Goal: Task Accomplishment & Management: Manage account settings

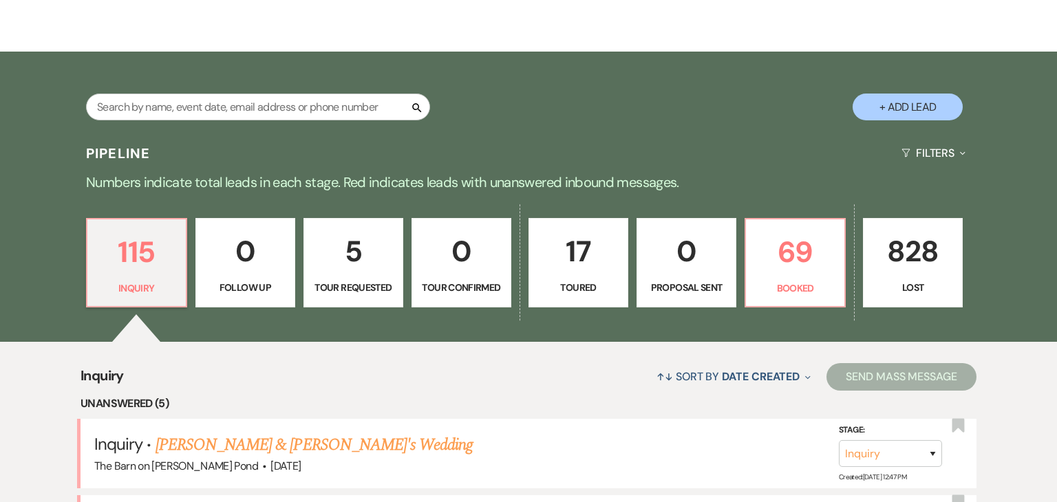
scroll to position [198, 0]
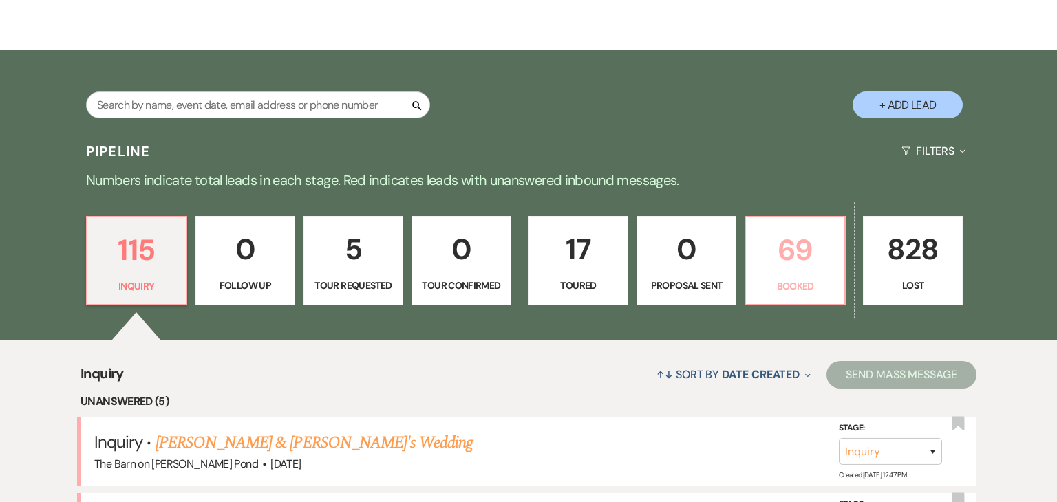
click at [794, 258] on p "69" at bounding box center [795, 250] width 82 height 46
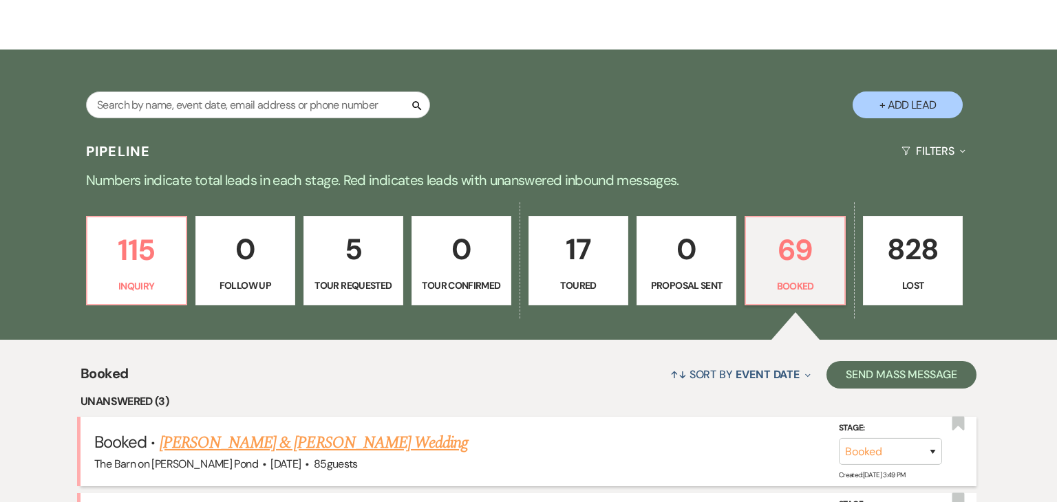
click at [216, 445] on link "[PERSON_NAME] & [PERSON_NAME] Wedding" at bounding box center [314, 443] width 308 height 25
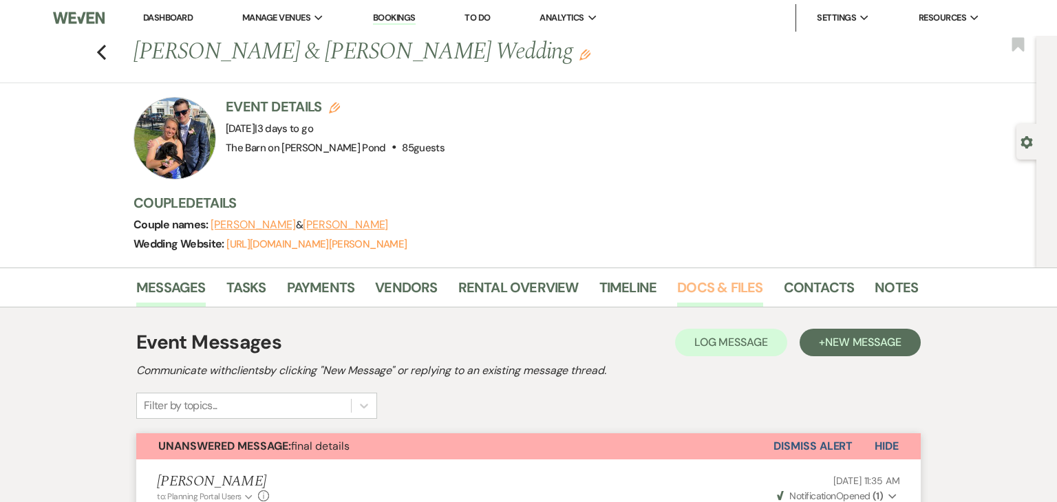
click at [721, 283] on link "Docs & Files" at bounding box center [719, 292] width 85 height 30
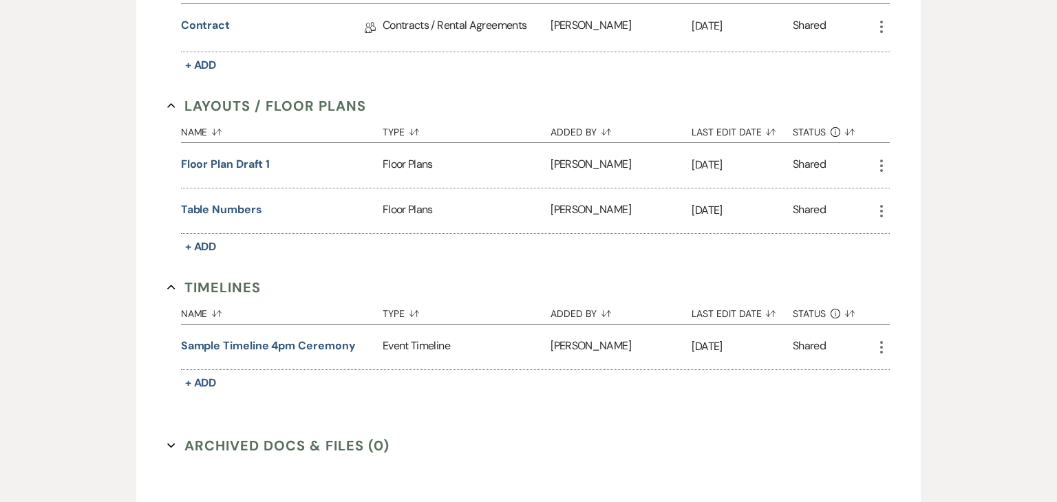
scroll to position [490, 0]
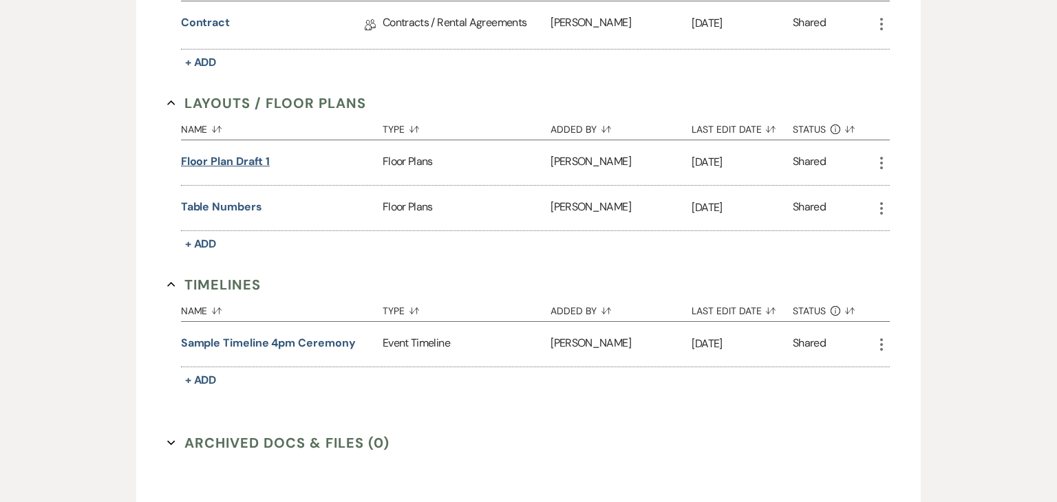
click at [218, 162] on button "floor plan draft 1" at bounding box center [225, 161] width 89 height 17
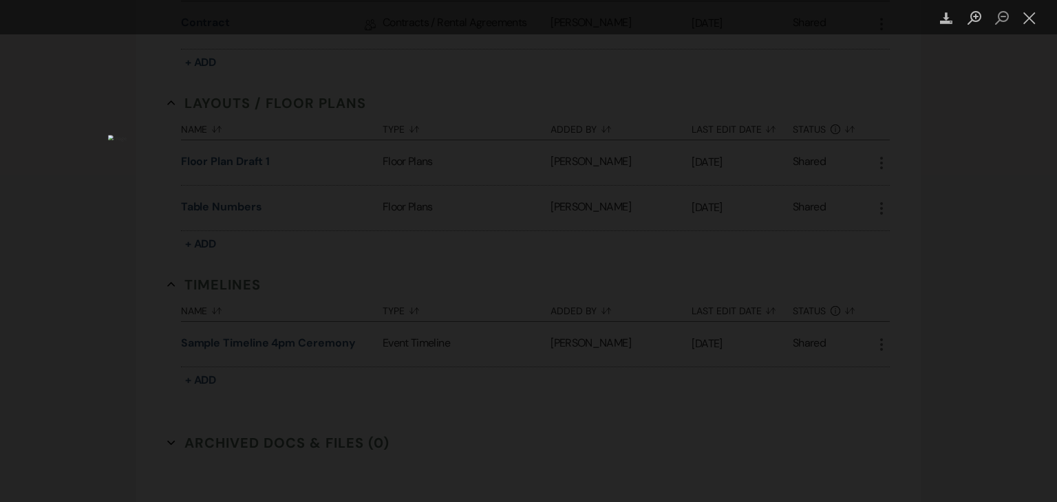
click at [24, 193] on div "Lightbox" at bounding box center [528, 251] width 1057 height 502
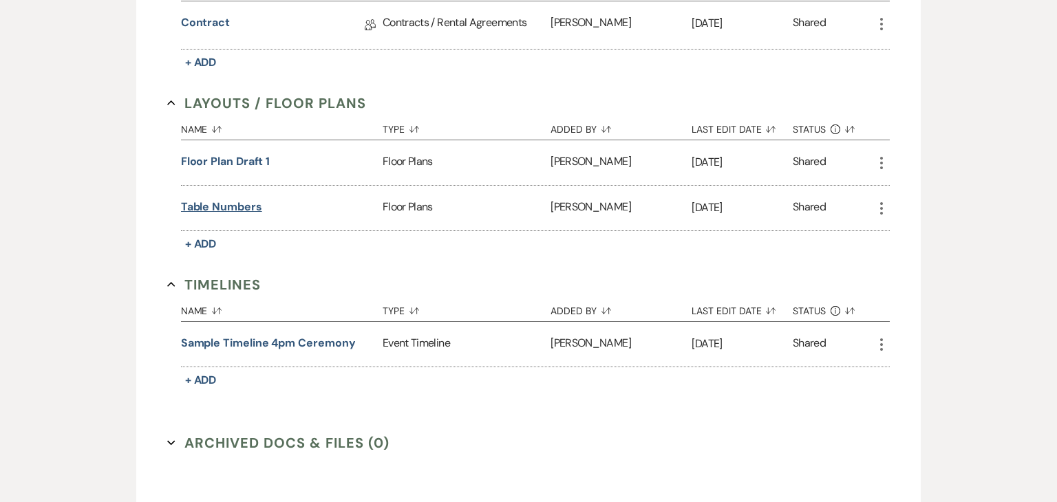
click at [227, 206] on button "Table numbers" at bounding box center [221, 207] width 81 height 17
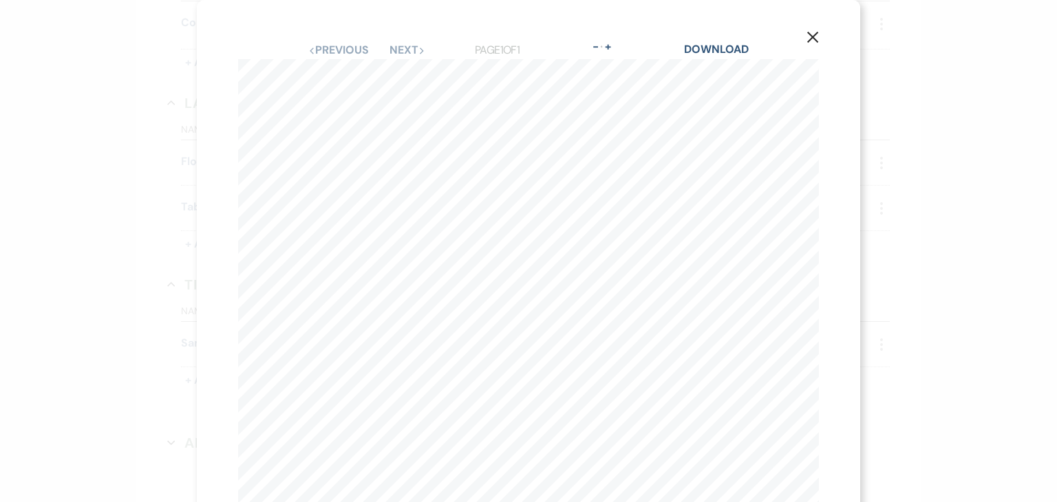
click at [809, 40] on use "button" at bounding box center [812, 37] width 11 height 11
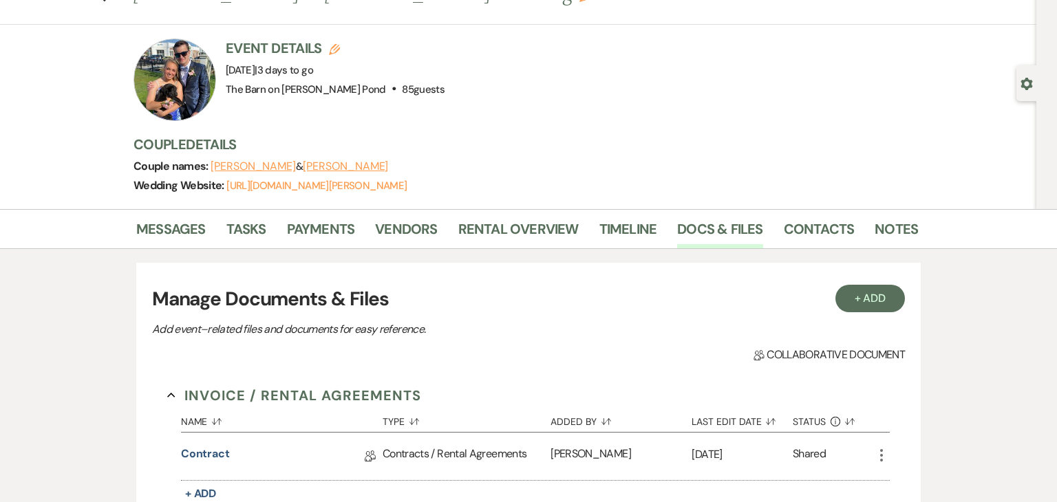
scroll to position [0, 0]
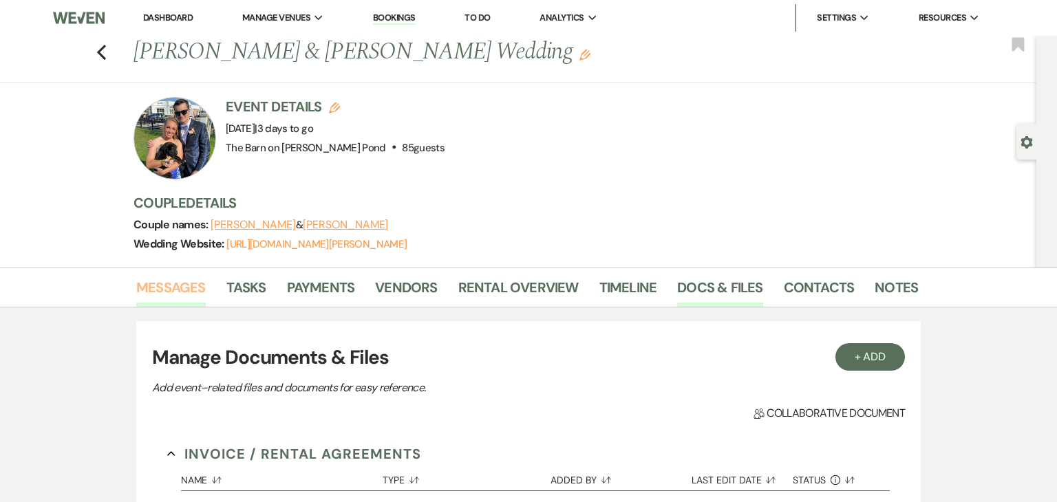
click at [171, 299] on link "Messages" at bounding box center [171, 292] width 70 height 30
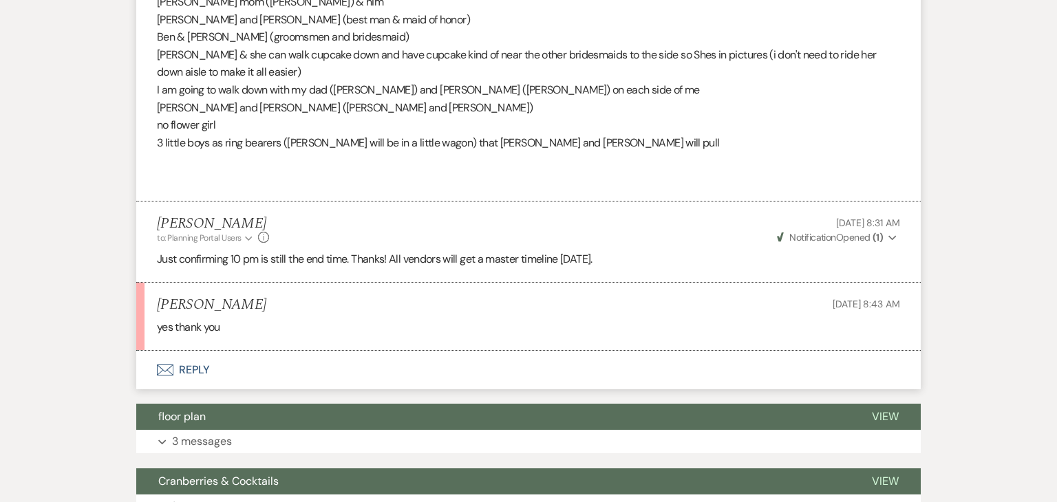
scroll to position [2541, 0]
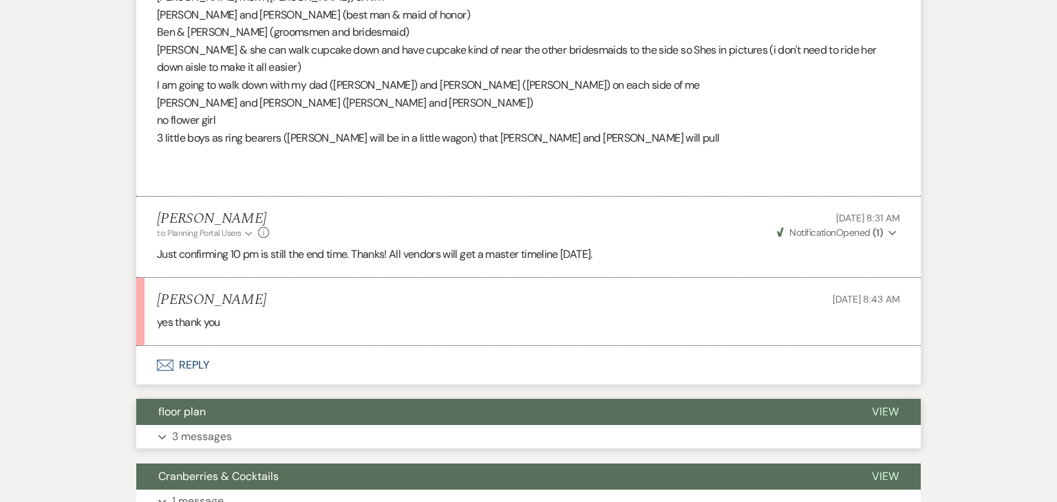
click at [400, 399] on button "floor plan" at bounding box center [493, 412] width 714 height 26
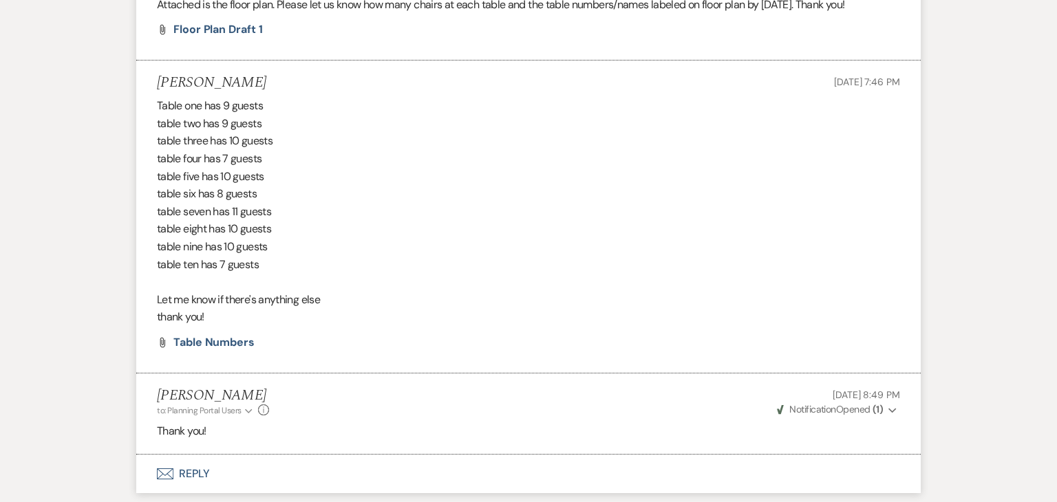
scroll to position [3018, 0]
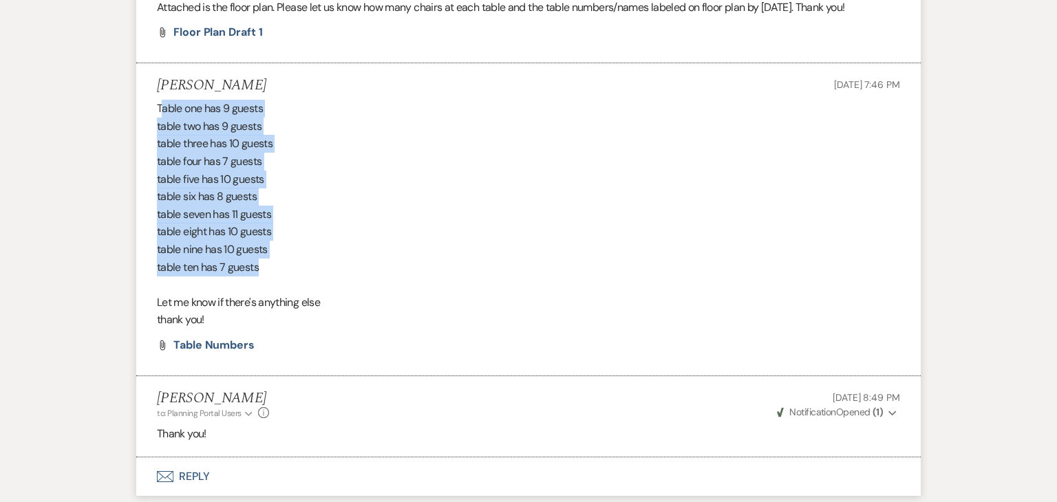
drag, startPoint x: 160, startPoint y: 85, endPoint x: 261, endPoint y: 245, distance: 189.6
click at [261, 245] on div "Table one has 9 guests table two has 9 guests table three has 10 guests table f…" at bounding box center [528, 214] width 743 height 229
copy div "able one has 9 guests table two has 9 guests table three has 10 guests table fo…"
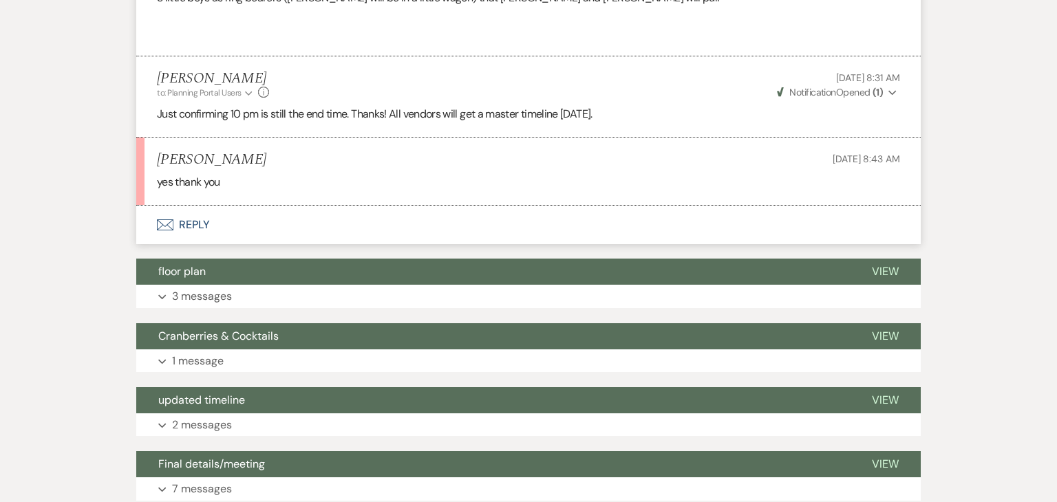
scroll to position [2687, 0]
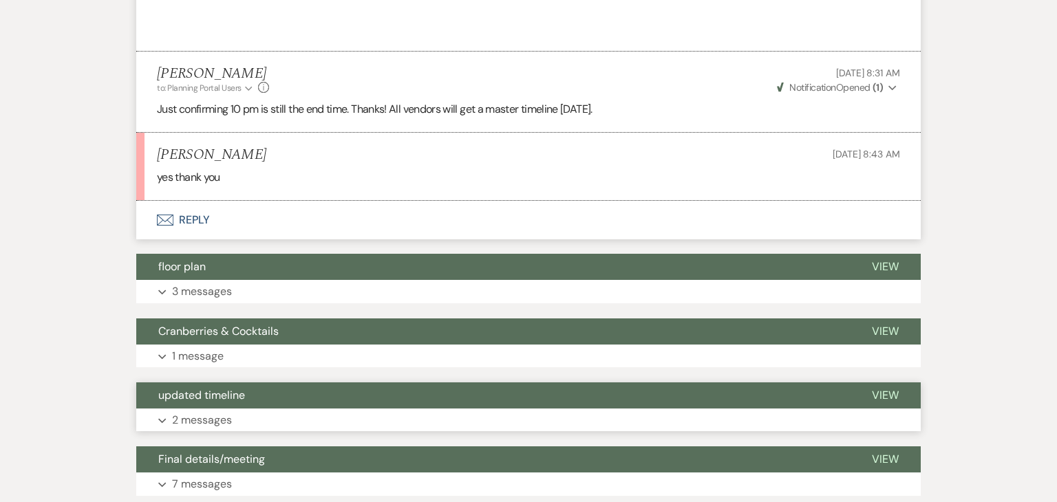
click at [326, 409] on button "Expand 2 messages" at bounding box center [528, 420] width 785 height 23
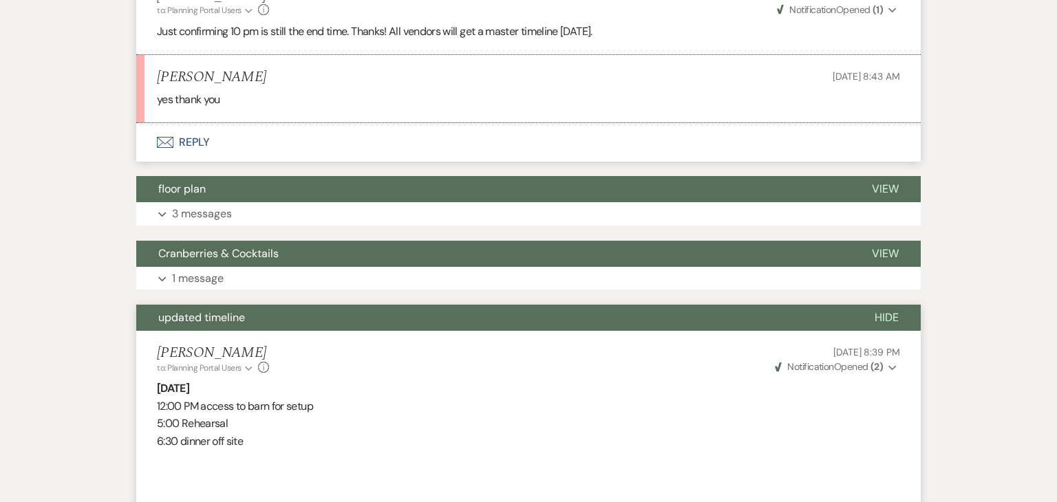
scroll to position [2764, 0]
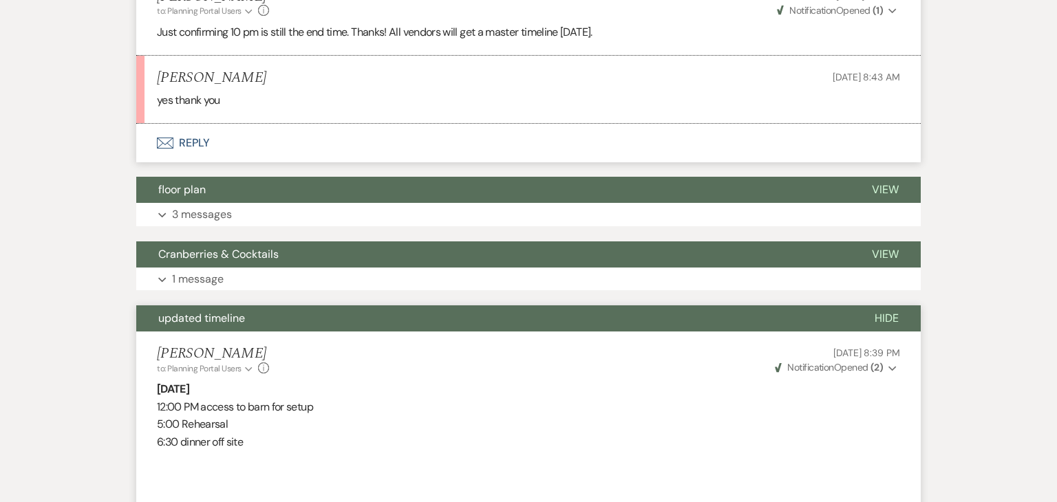
click at [339, 306] on button "updated timeline" at bounding box center [494, 319] width 717 height 26
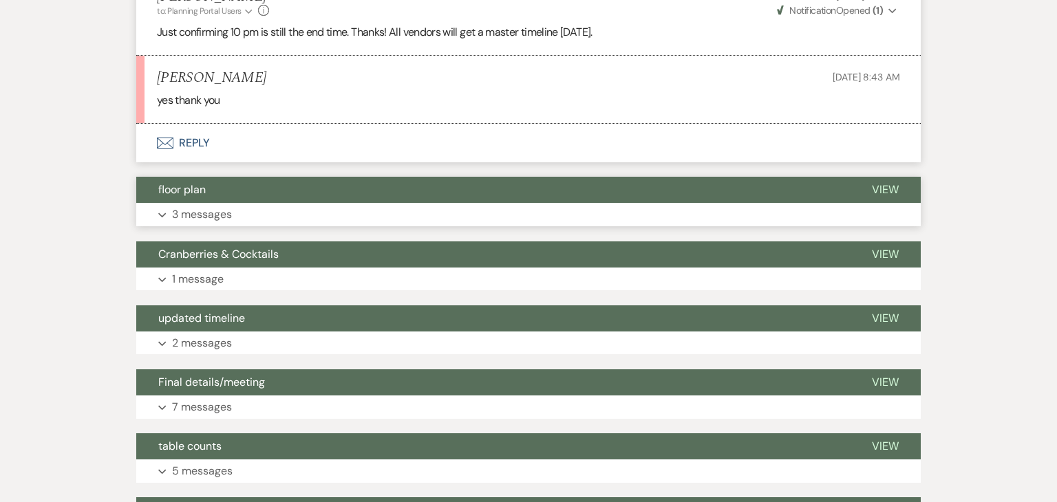
click at [387, 177] on button "floor plan" at bounding box center [493, 190] width 714 height 26
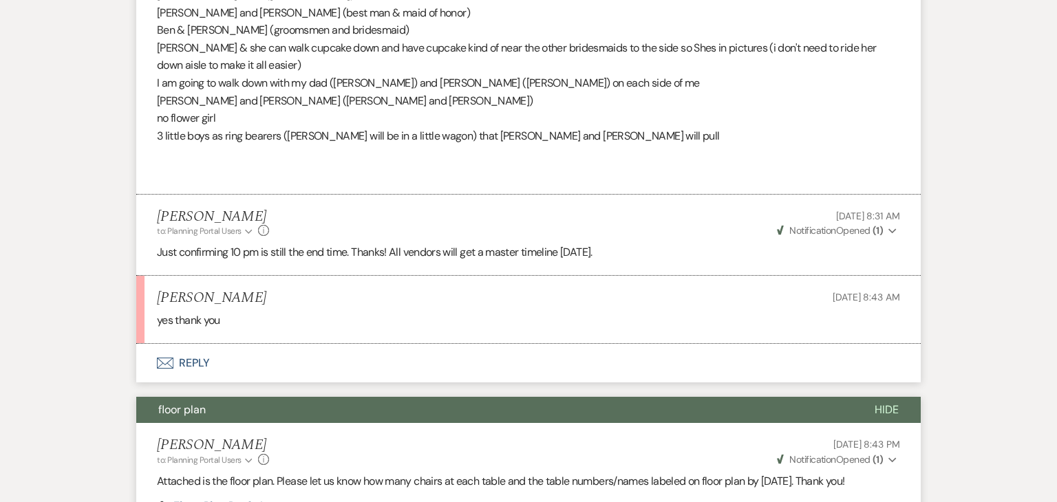
scroll to position [2541, 0]
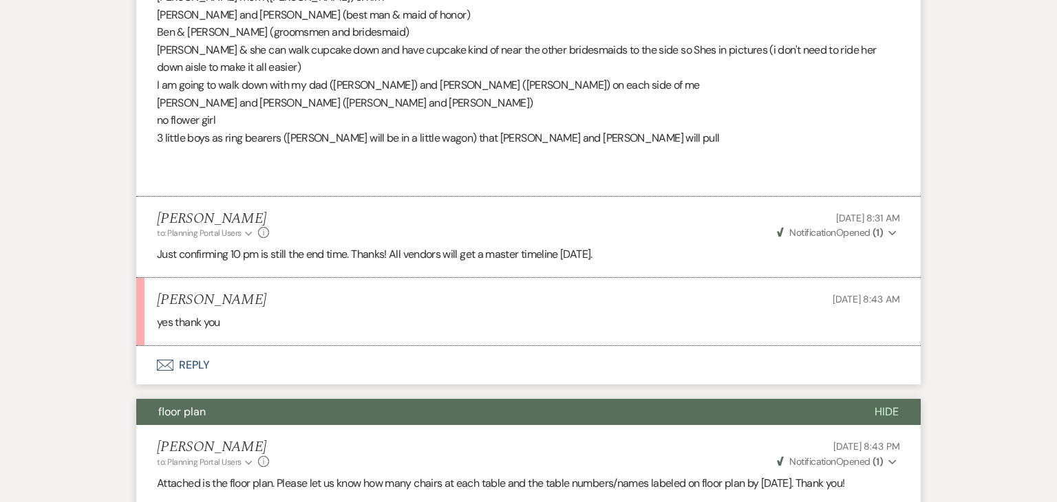
click at [363, 399] on button "floor plan" at bounding box center [494, 412] width 717 height 26
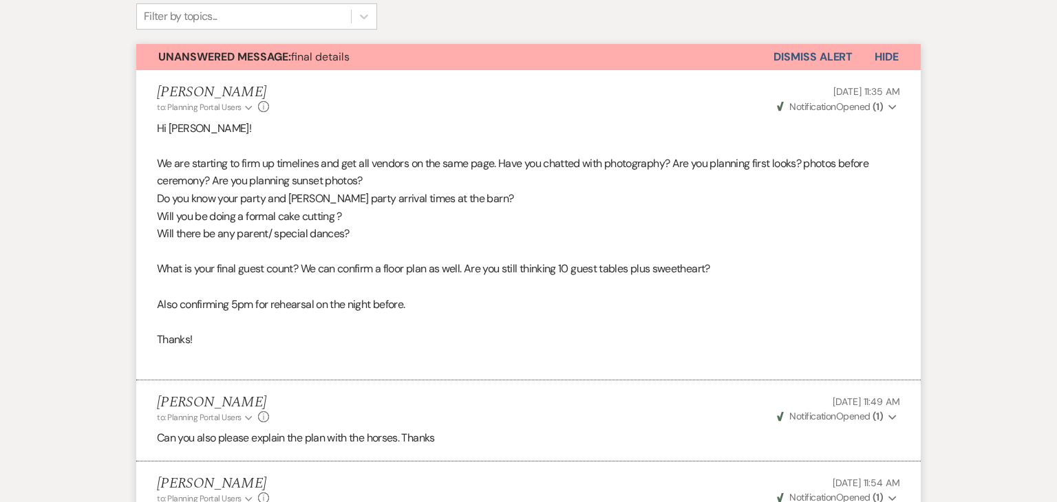
scroll to position [394, 0]
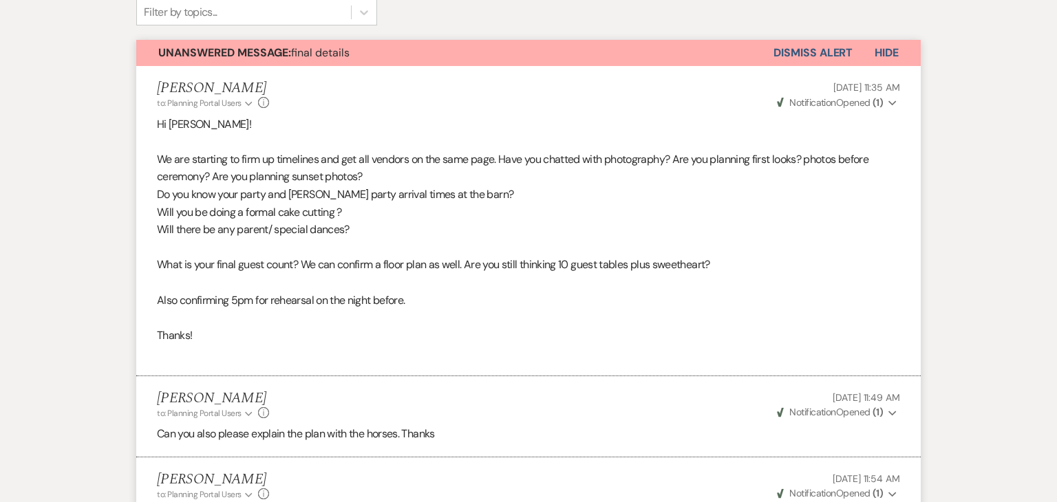
click at [461, 62] on button "Unanswered Message: final details" at bounding box center [454, 53] width 637 height 26
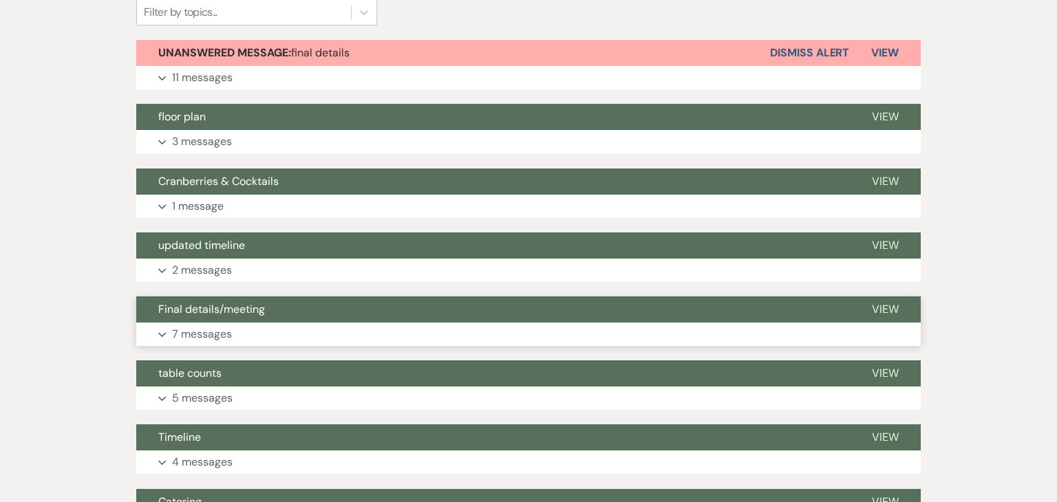
click at [410, 313] on button "Final details/meeting" at bounding box center [493, 310] width 714 height 26
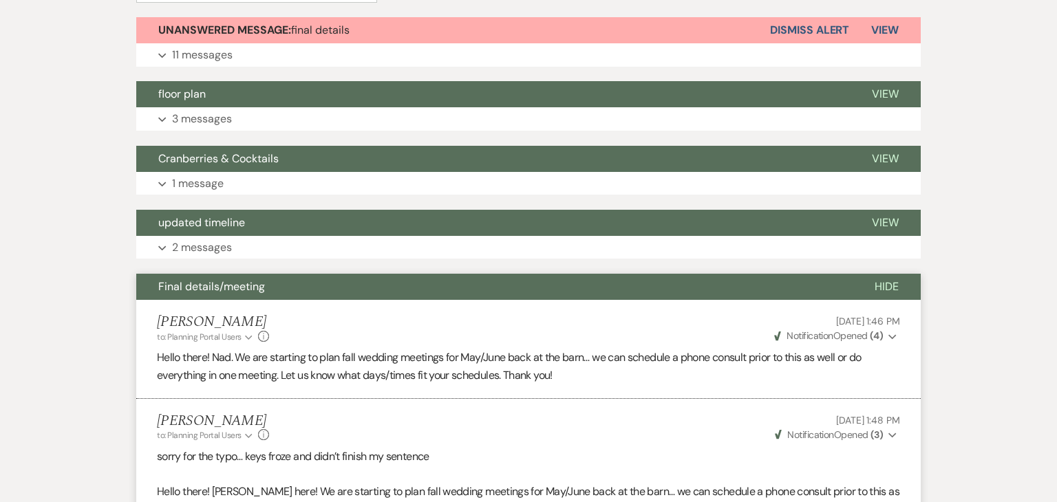
scroll to position [404, 0]
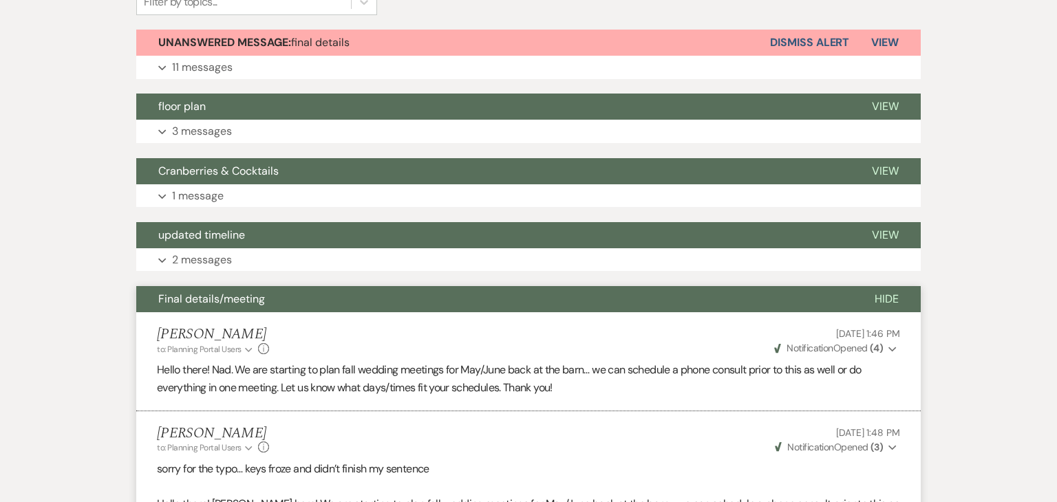
click at [410, 308] on button "Final details/meeting" at bounding box center [494, 299] width 717 height 26
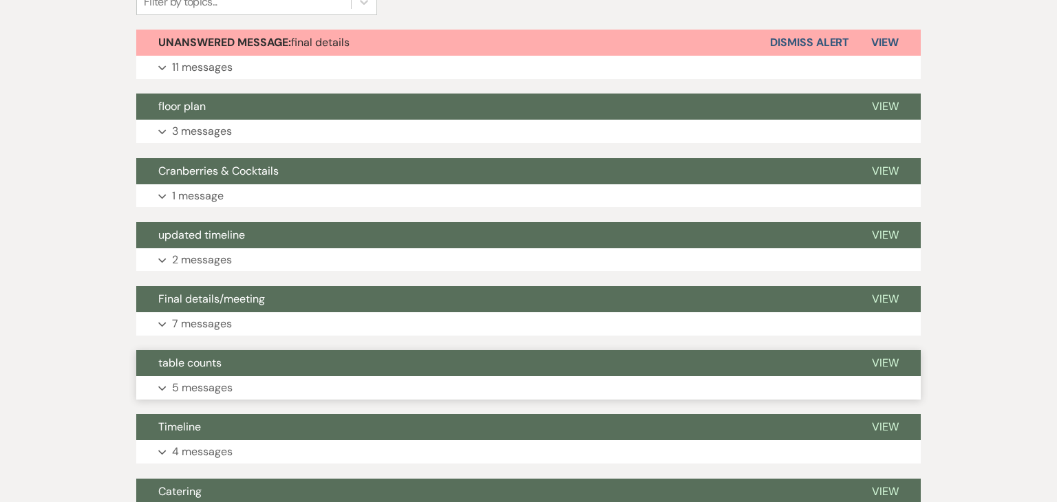
click at [393, 361] on button "table counts" at bounding box center [493, 363] width 714 height 26
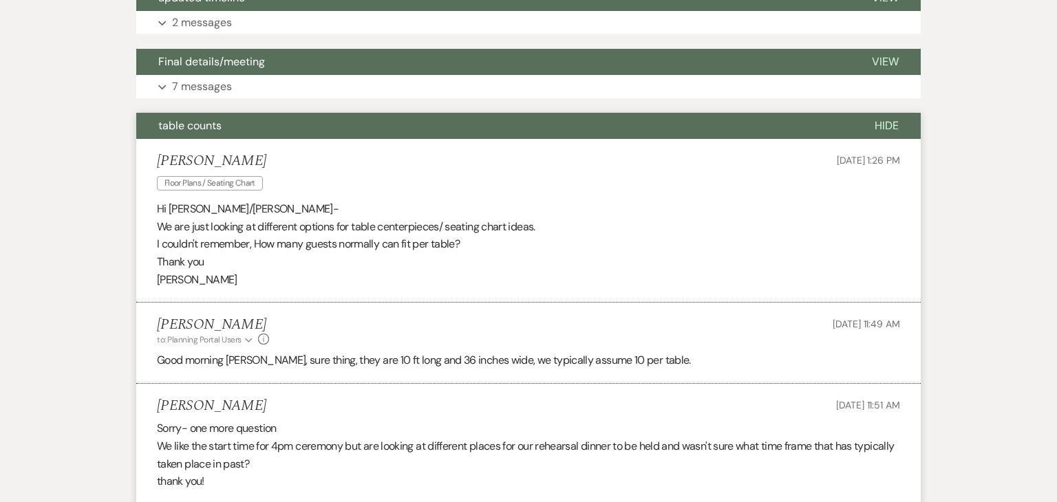
scroll to position [659, 0]
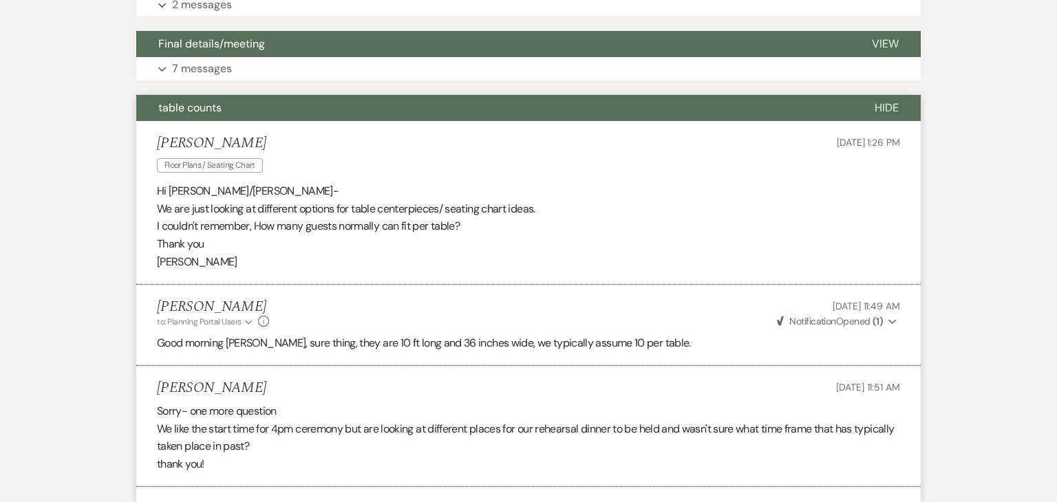
click at [425, 115] on button "table counts" at bounding box center [494, 108] width 717 height 26
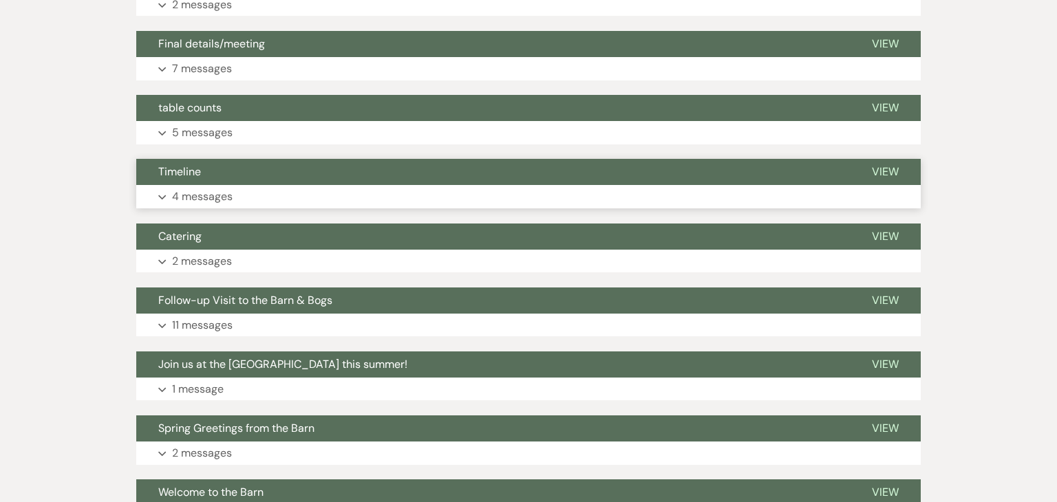
click at [400, 173] on button "Timeline" at bounding box center [493, 172] width 714 height 26
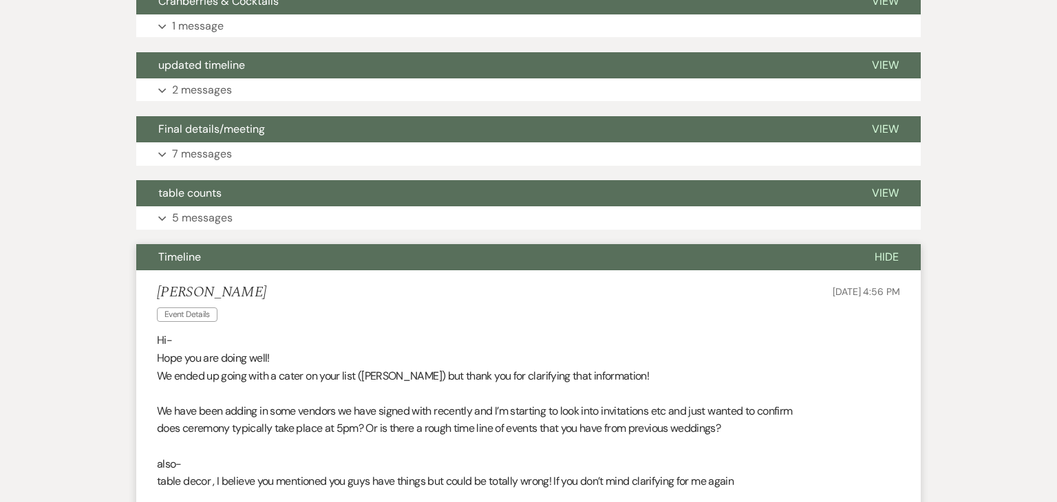
scroll to position [576, 0]
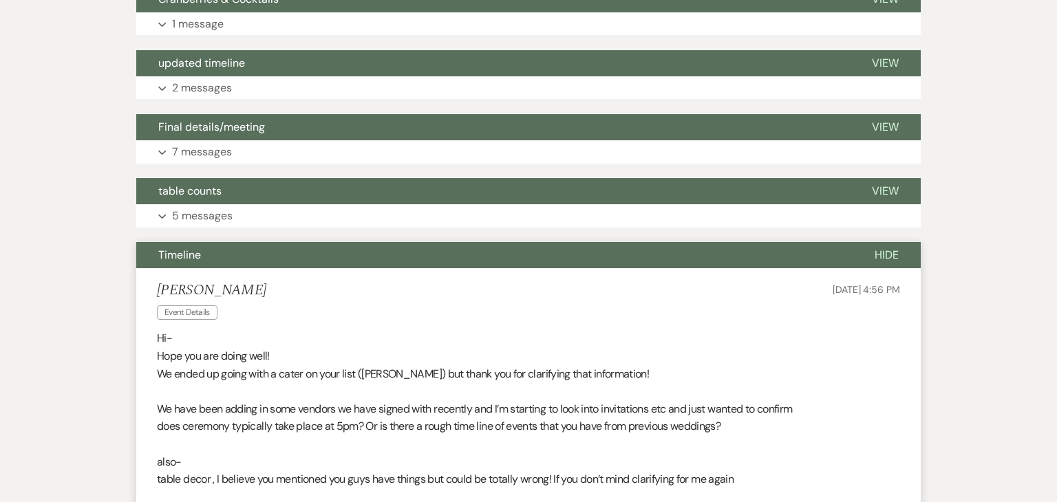
click at [392, 264] on button "Timeline" at bounding box center [494, 255] width 717 height 26
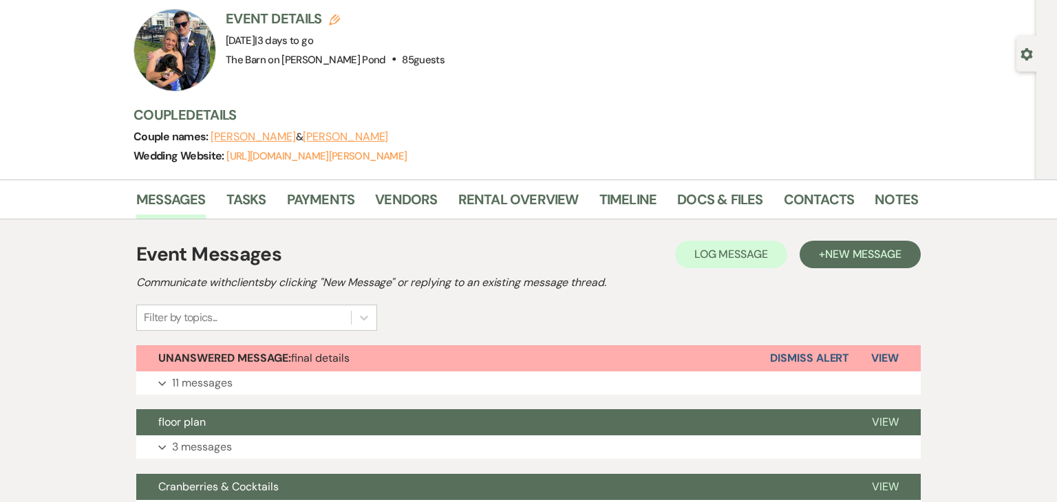
scroll to position [0, 0]
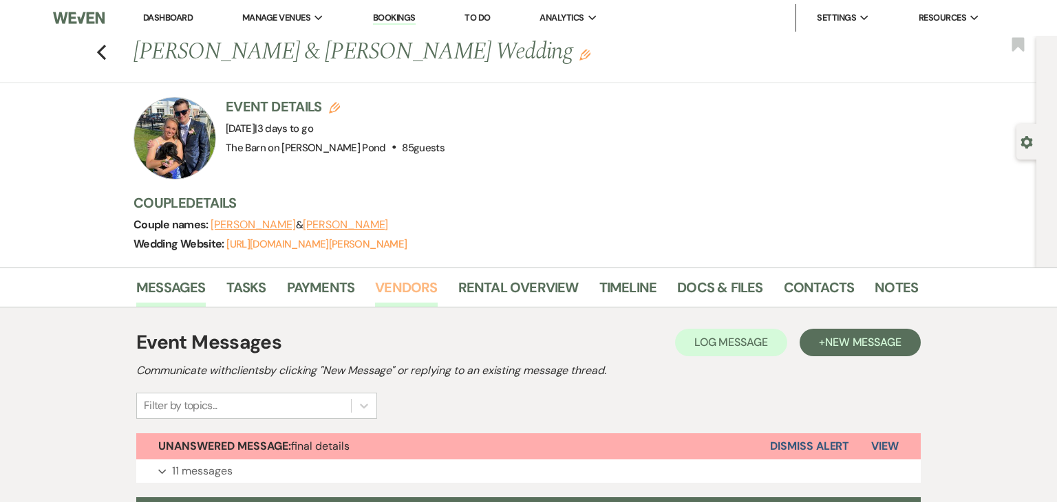
click at [401, 279] on link "Vendors" at bounding box center [406, 292] width 62 height 30
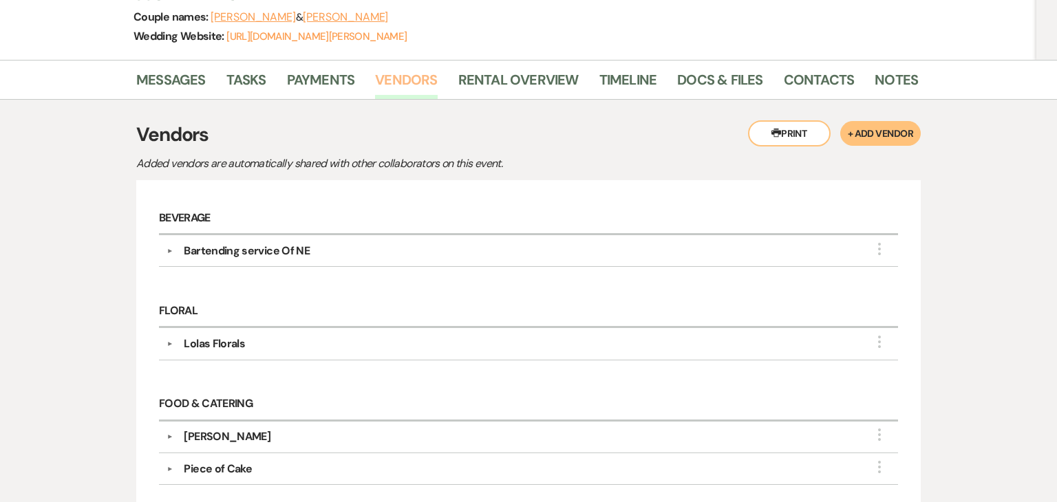
scroll to position [198, 0]
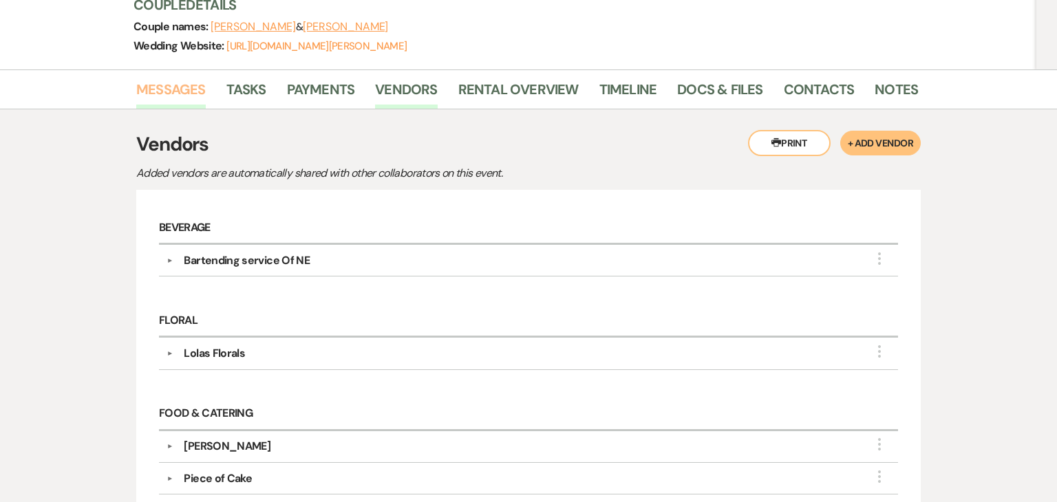
click at [190, 83] on link "Messages" at bounding box center [171, 93] width 70 height 30
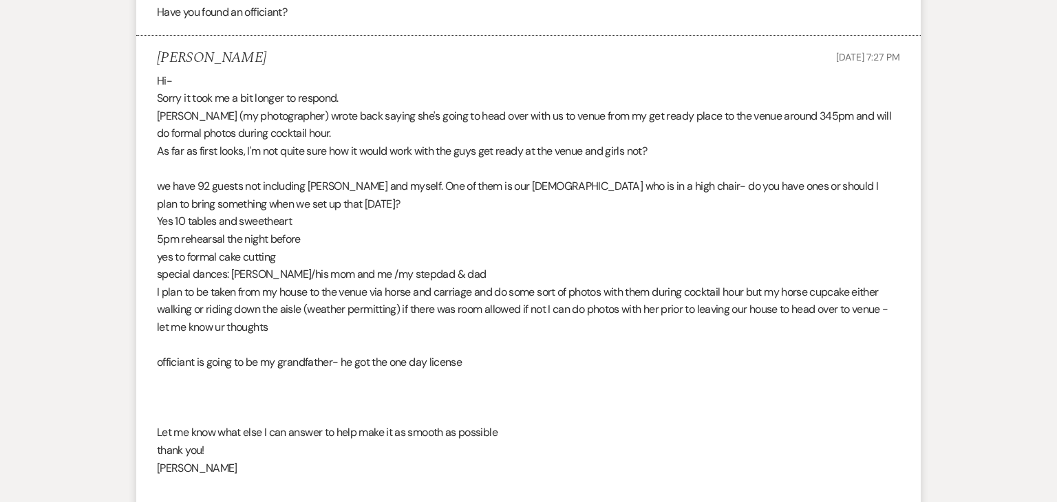
scroll to position [898, 0]
drag, startPoint x: 233, startPoint y: 269, endPoint x: 431, endPoint y: 272, distance: 198.3
click at [431, 272] on p "special dances: [PERSON_NAME]/his mom and me /my stepdad & dad" at bounding box center [528, 274] width 743 height 18
copy p "Ryan/his mom and me /my stepdad & dad"
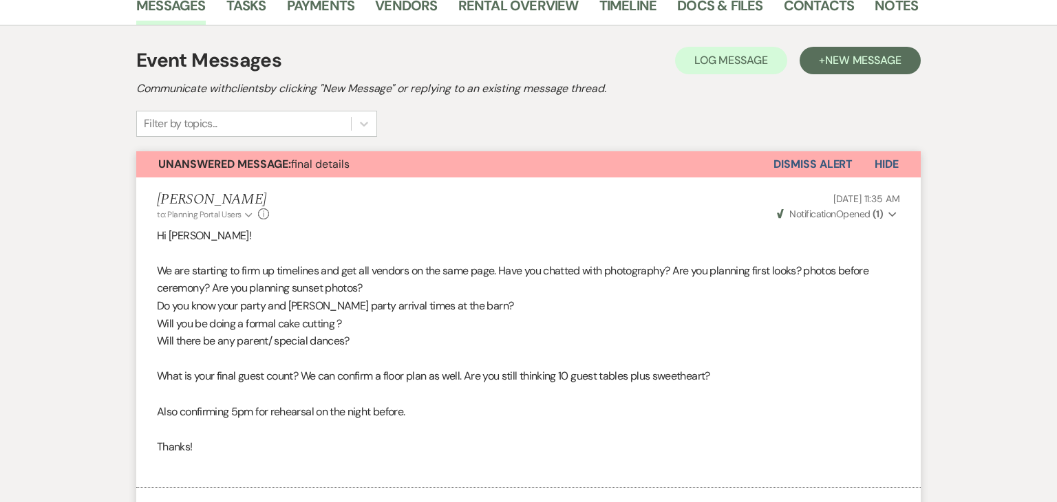
scroll to position [0, 0]
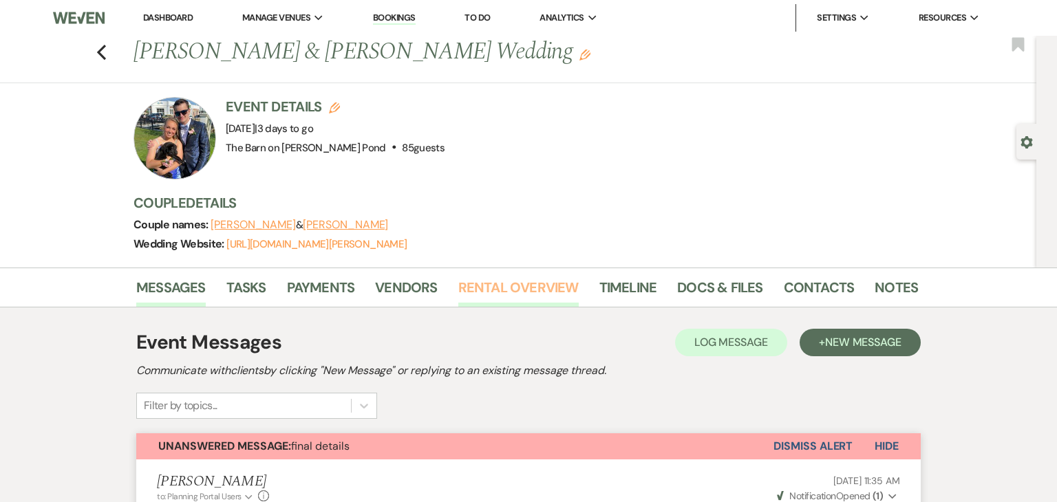
click at [525, 285] on link "Rental Overview" at bounding box center [518, 292] width 120 height 30
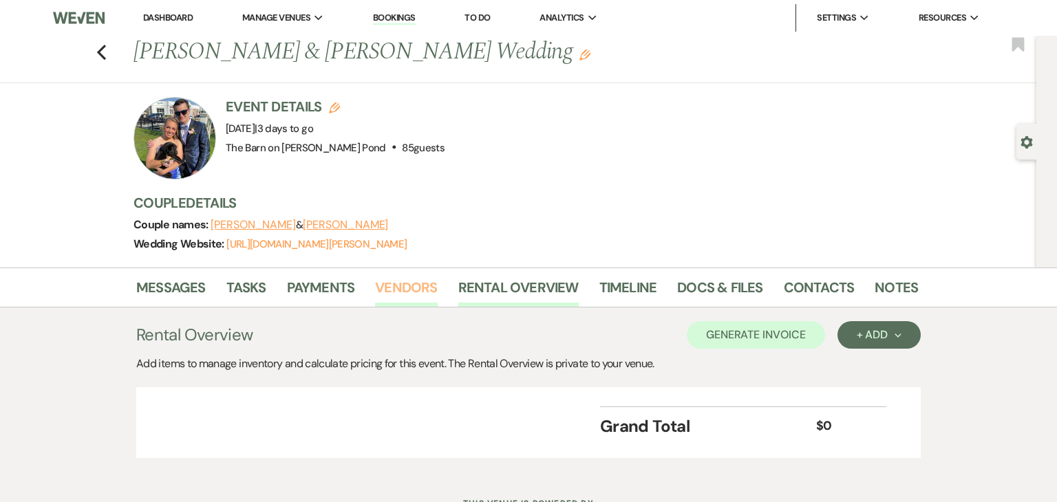
click at [414, 288] on link "Vendors" at bounding box center [406, 292] width 62 height 30
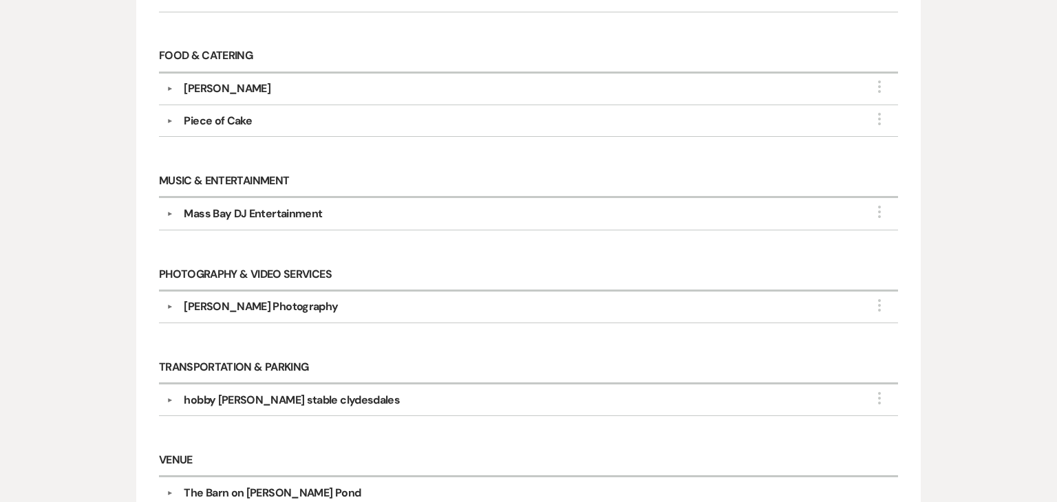
scroll to position [563, 0]
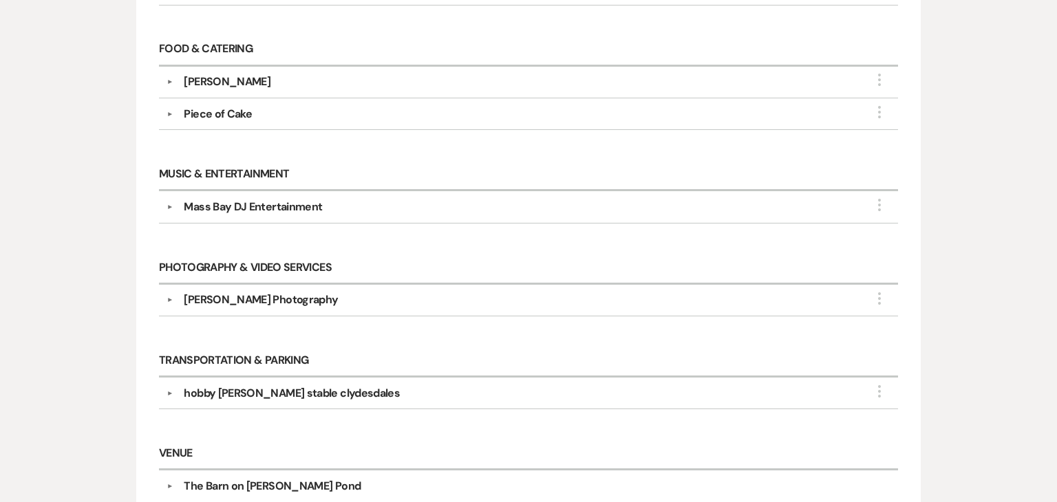
click at [460, 295] on div "Caroline Herrick Photography" at bounding box center [532, 300] width 718 height 17
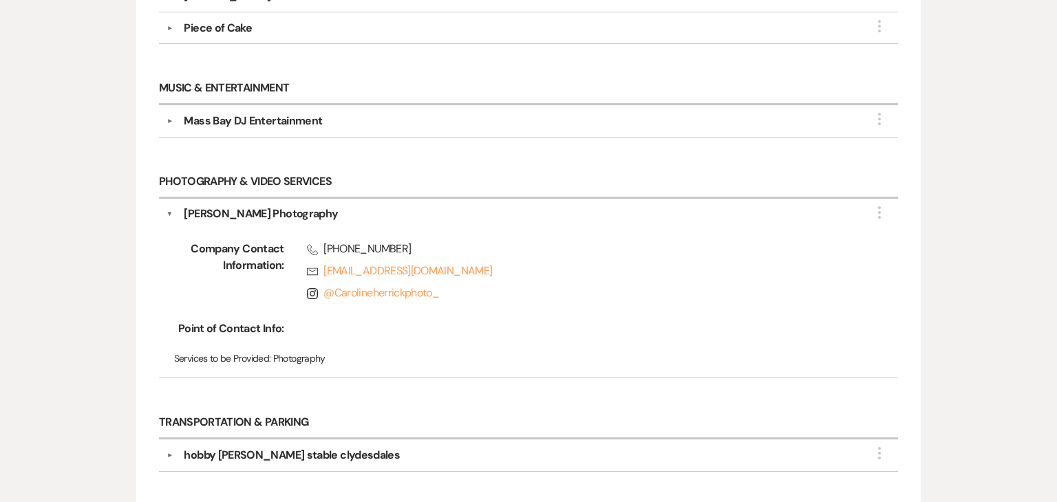
scroll to position [650, 0]
drag, startPoint x: 538, startPoint y: 277, endPoint x: 494, endPoint y: 278, distance: 44.1
click at [494, 278] on div "Phone (508) 513-5424 Rsvp Carolineherrickphotography@gmail.com Instagram @ Caro…" at bounding box center [569, 273] width 571 height 66
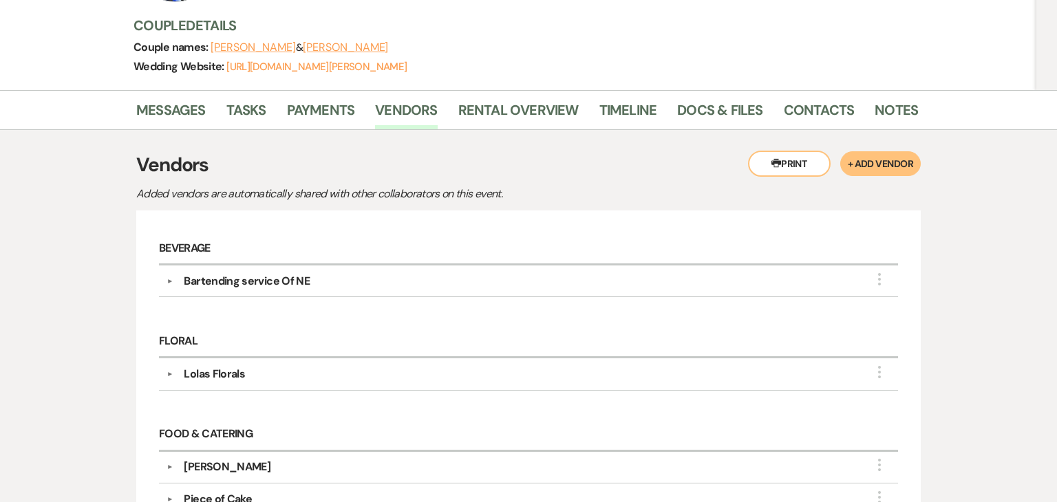
scroll to position [171, 0]
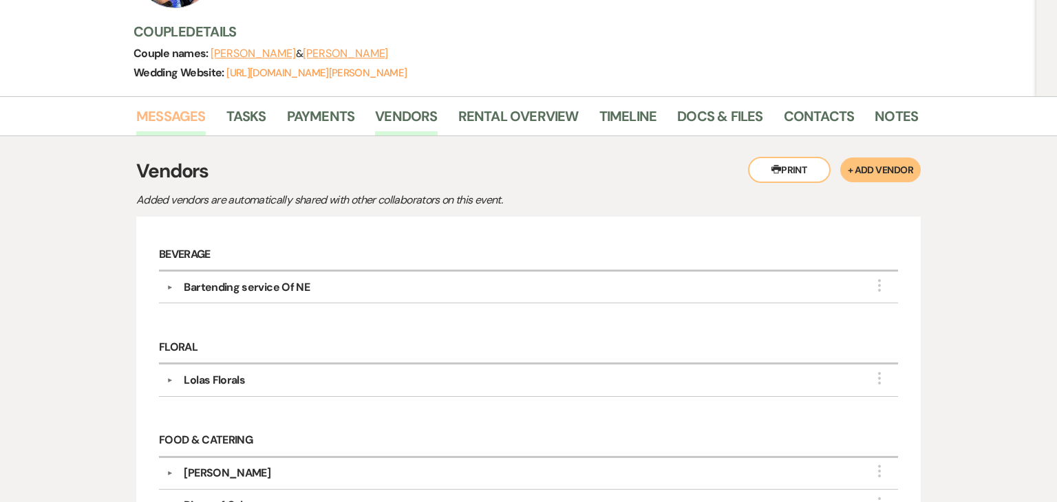
click at [182, 114] on link "Messages" at bounding box center [171, 120] width 70 height 30
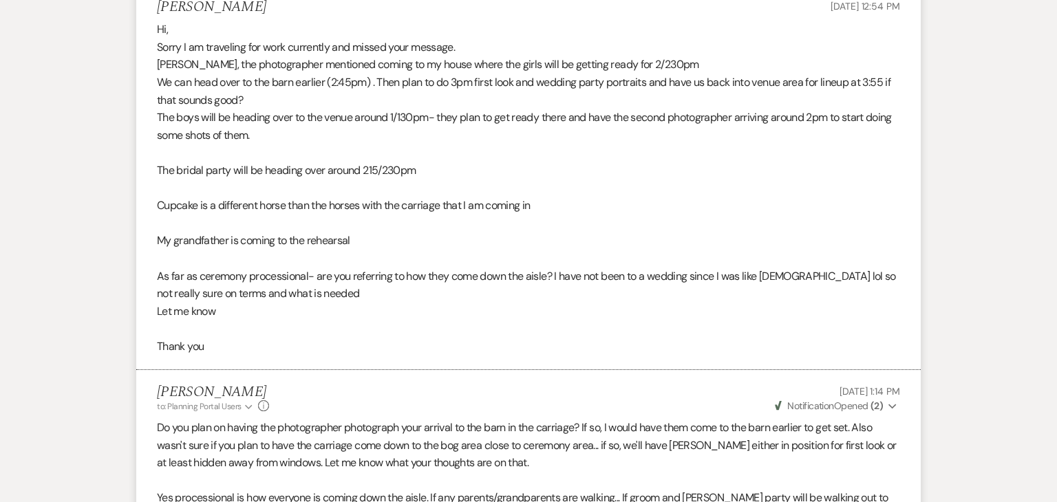
scroll to position [1812, 0]
click at [489, 251] on p at bounding box center [528, 260] width 743 height 18
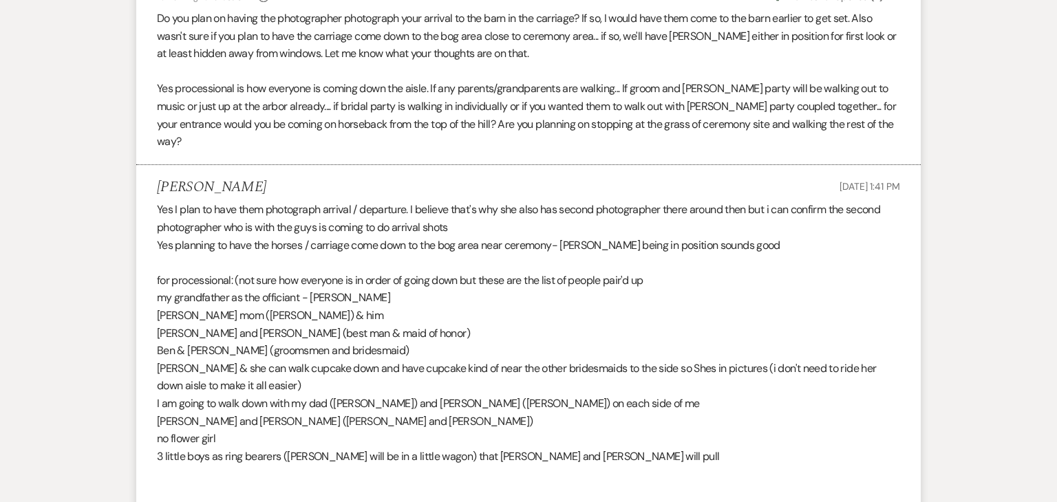
scroll to position [2225, 0]
